Goal: Information Seeking & Learning: Learn about a topic

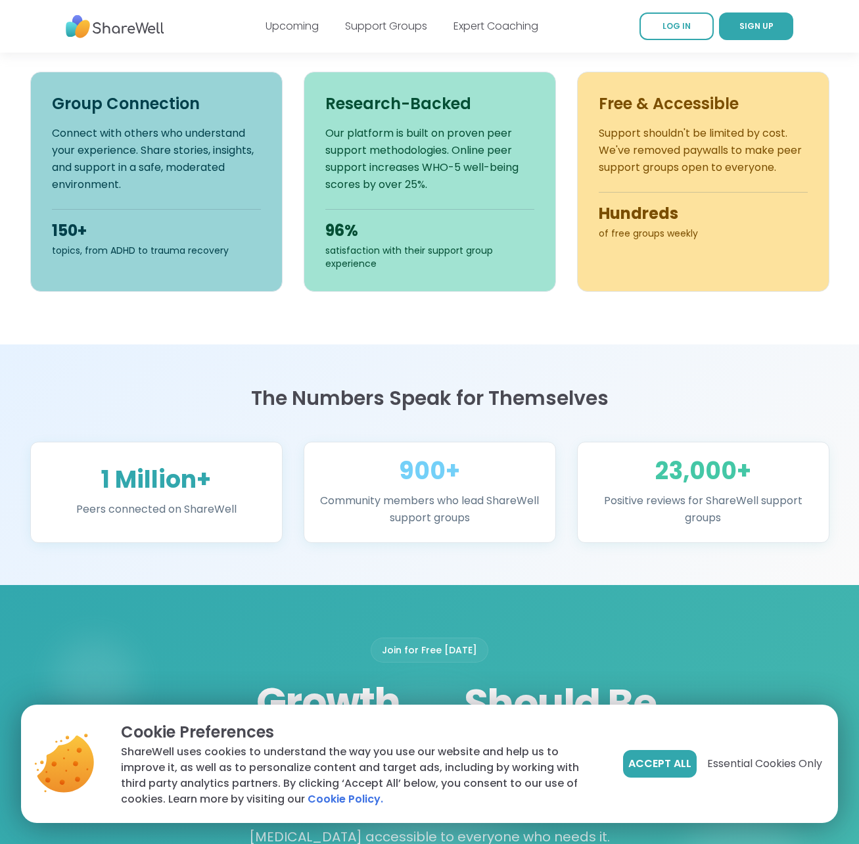
scroll to position [490, 0]
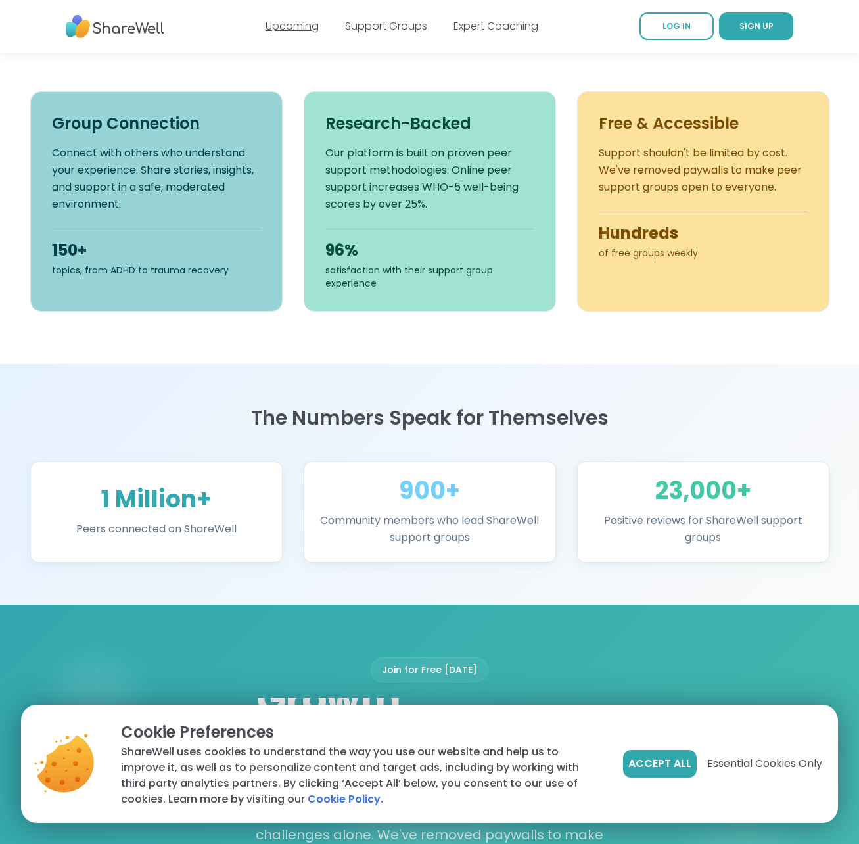
drag, startPoint x: 292, startPoint y: 35, endPoint x: 292, endPoint y: 23, distance: 11.8
click at [292, 33] on div "Upcoming Support Groups Expert Coaching" at bounding box center [402, 26] width 273 height 37
click at [292, 23] on link "Upcoming" at bounding box center [292, 25] width 53 height 15
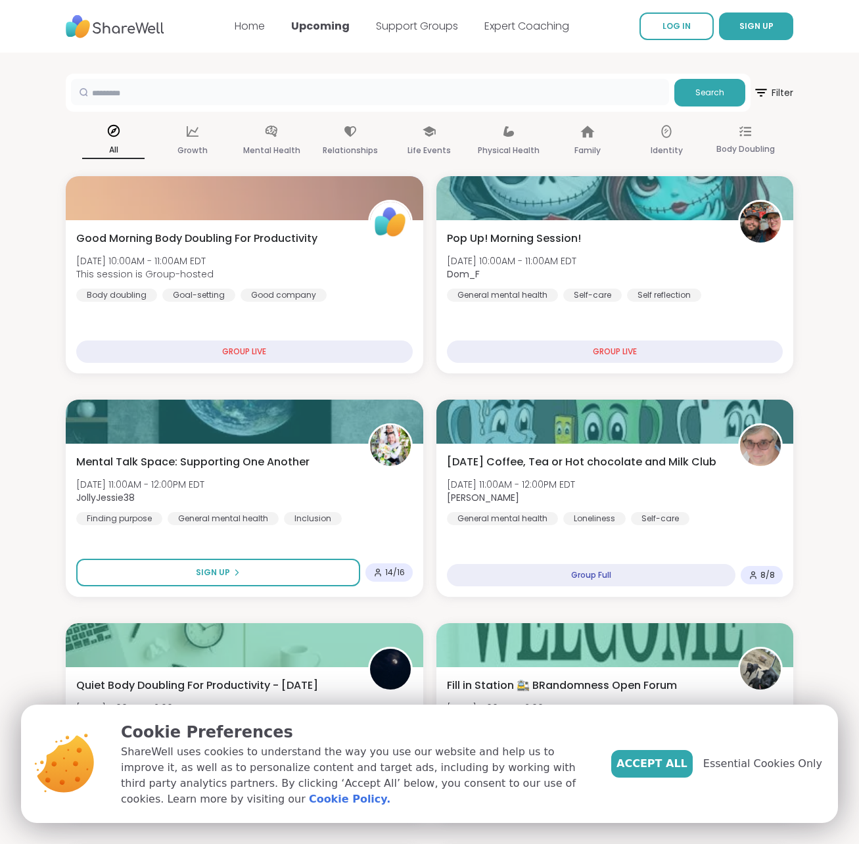
click at [432, 98] on input "text" at bounding box center [370, 92] width 598 height 26
type input "*****"
click at [719, 103] on button "Search" at bounding box center [710, 93] width 71 height 28
